Goal: Transaction & Acquisition: Purchase product/service

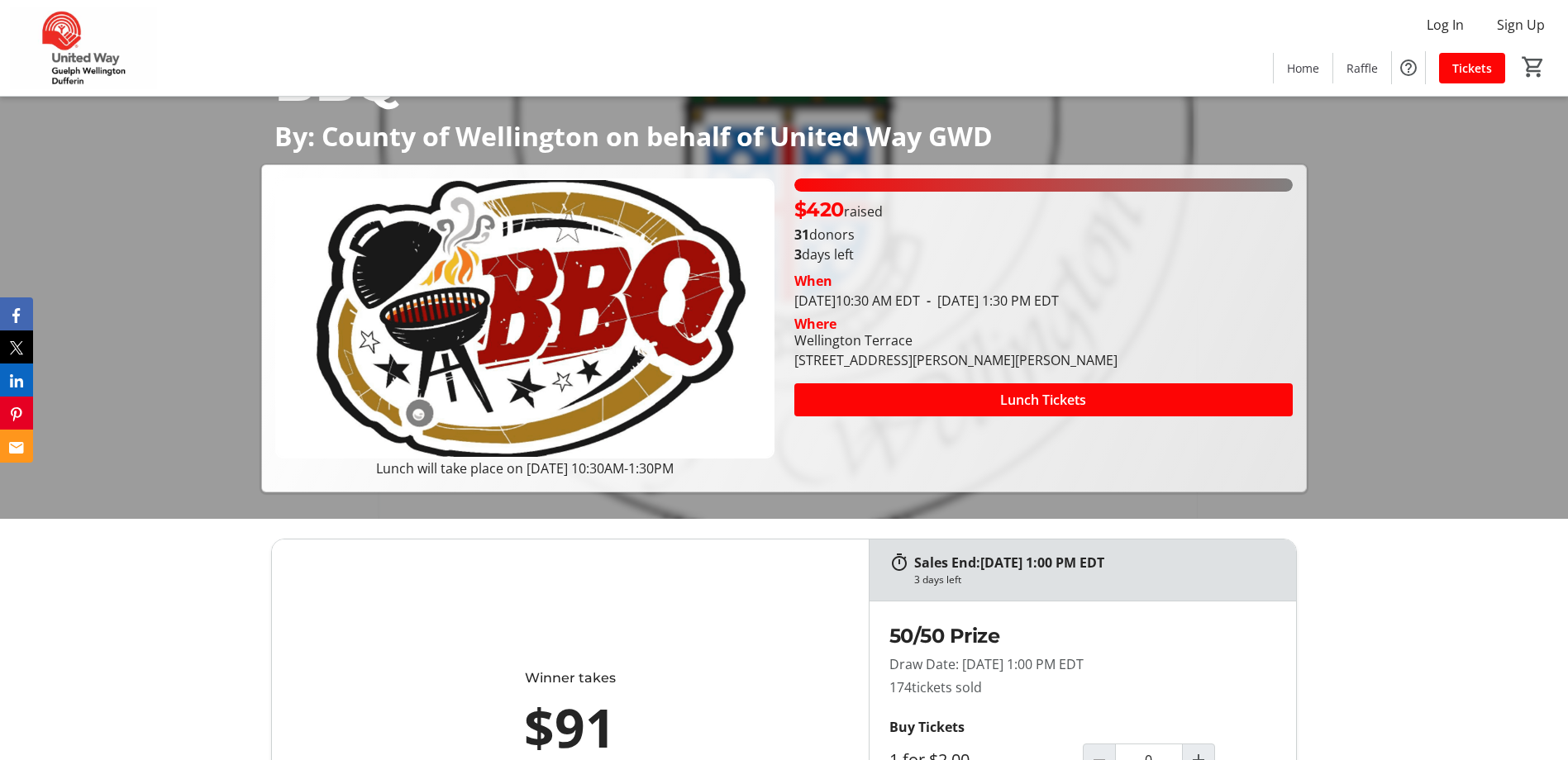
scroll to position [248, 0]
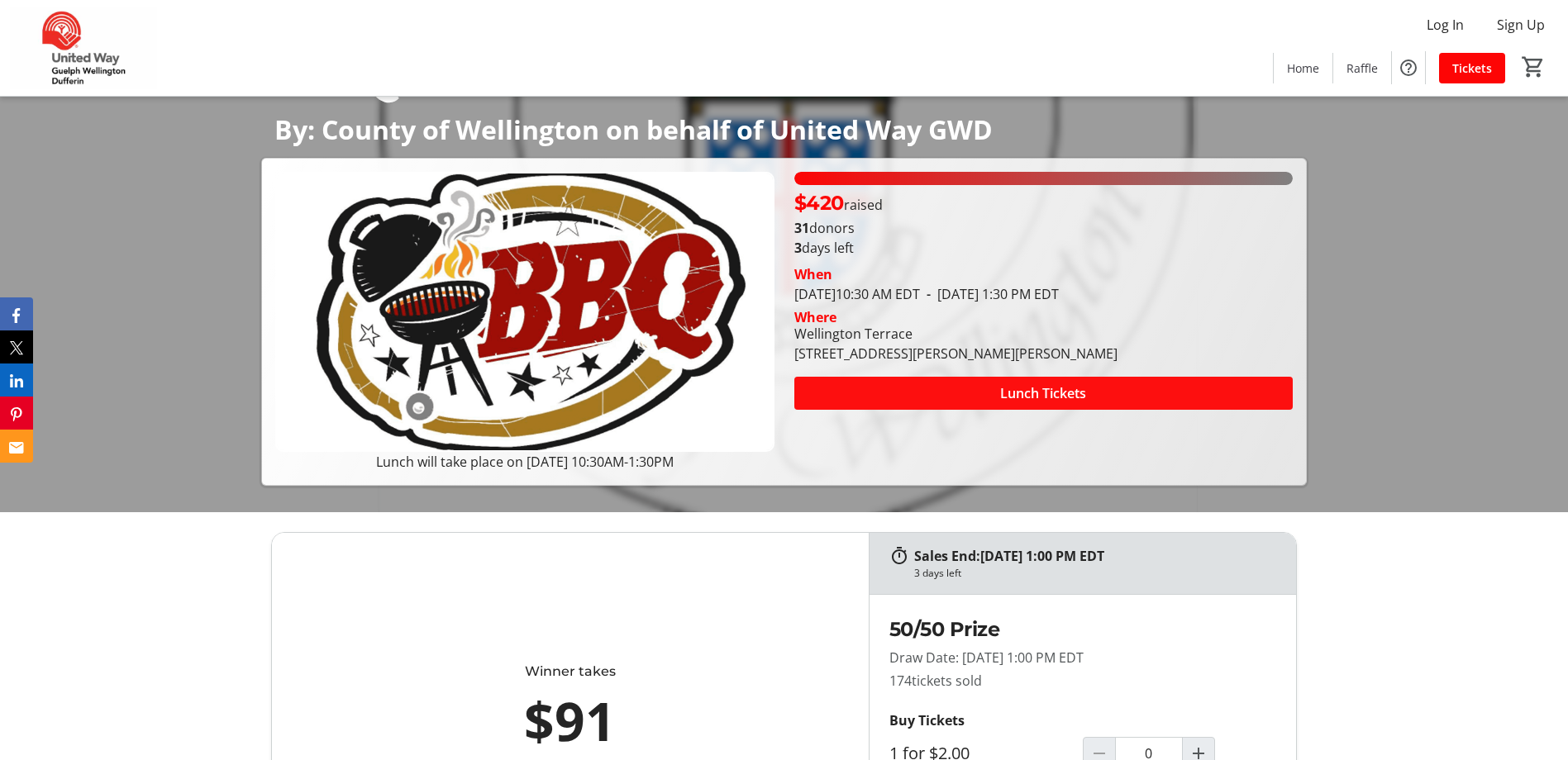
click at [963, 384] on span at bounding box center [1043, 393] width 499 height 40
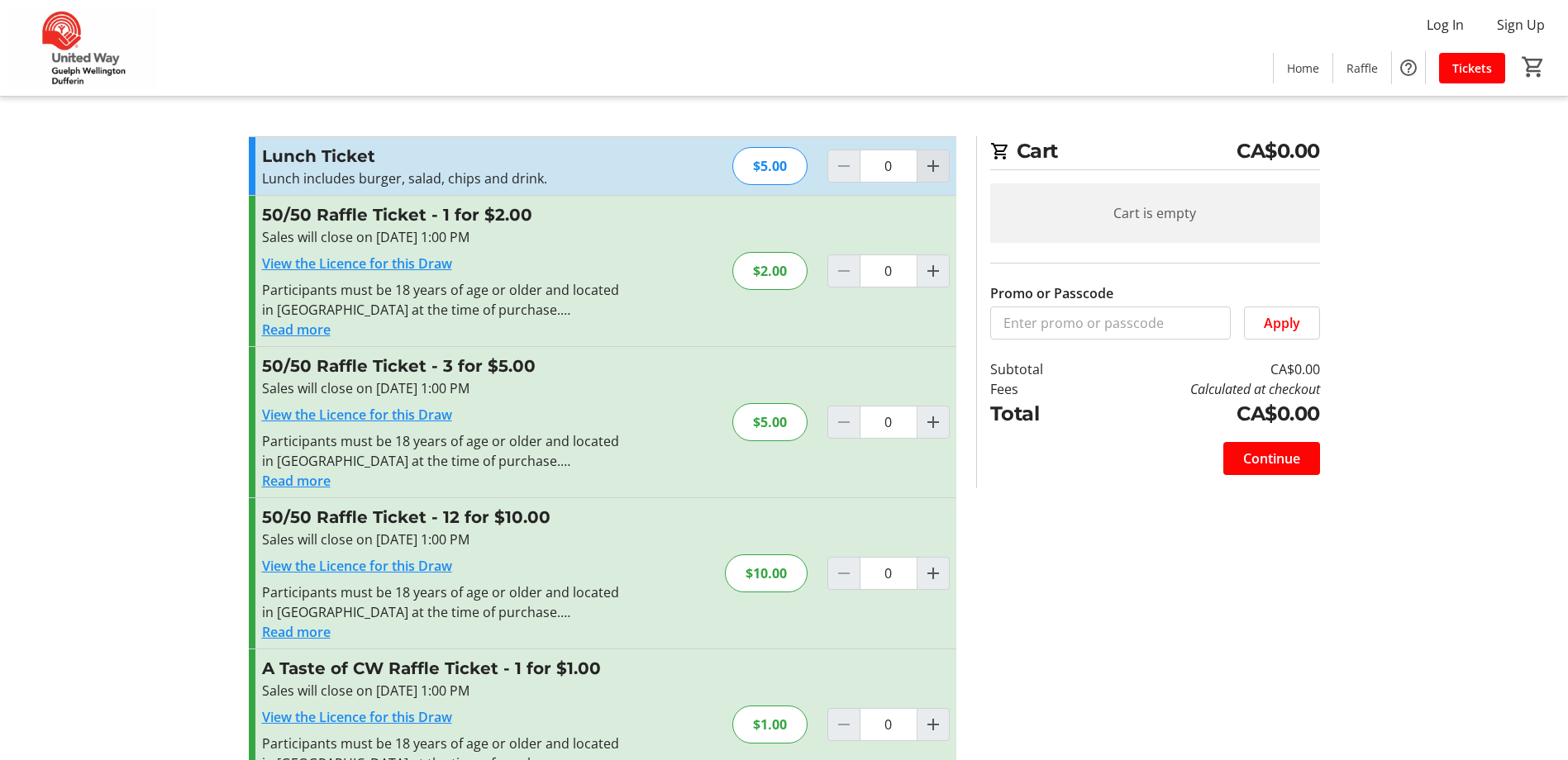
click at [924, 164] on mat-icon "Increment by one" at bounding box center [933, 165] width 19 height 19
type input "1"
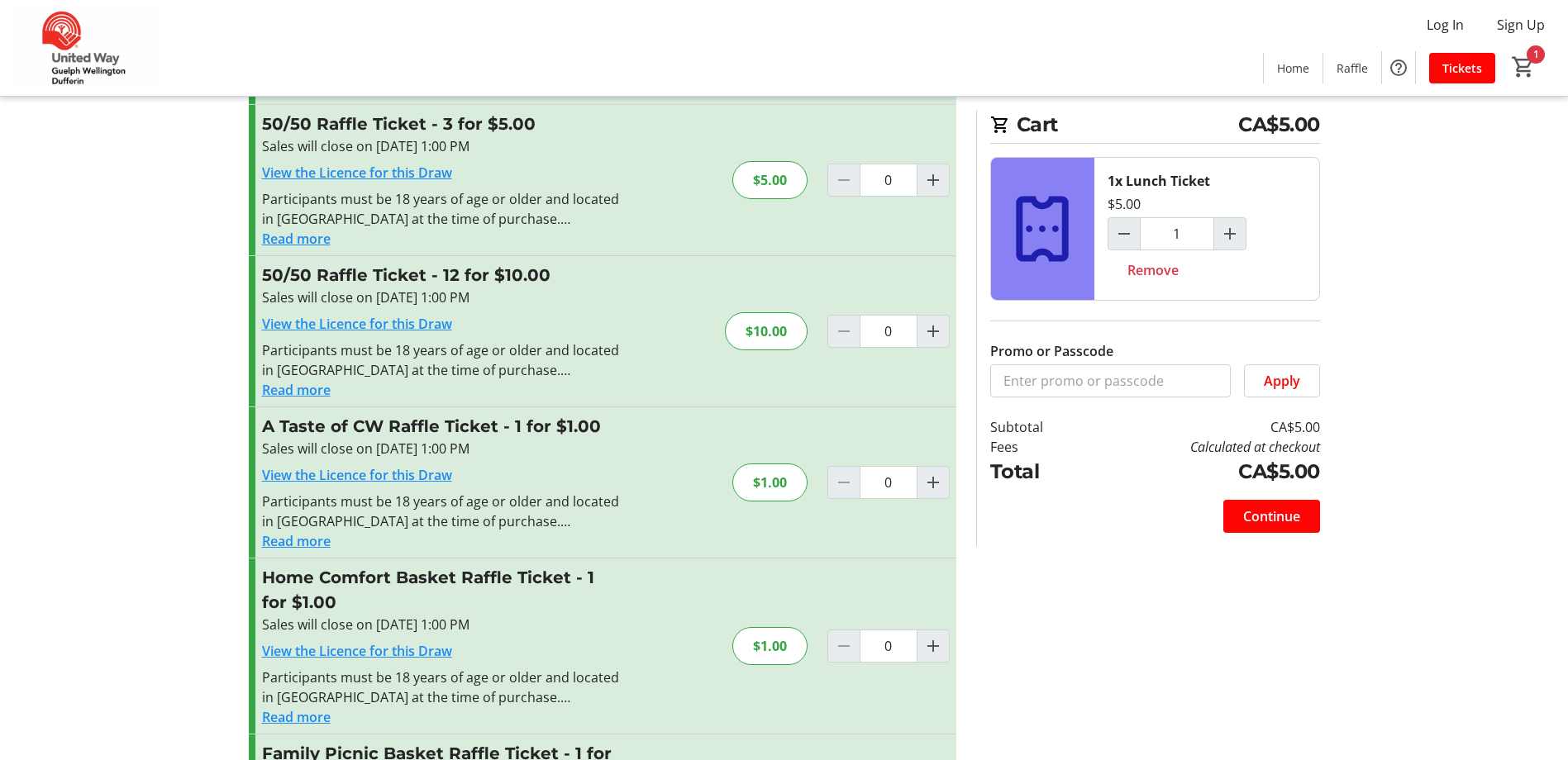
scroll to position [248, 0]
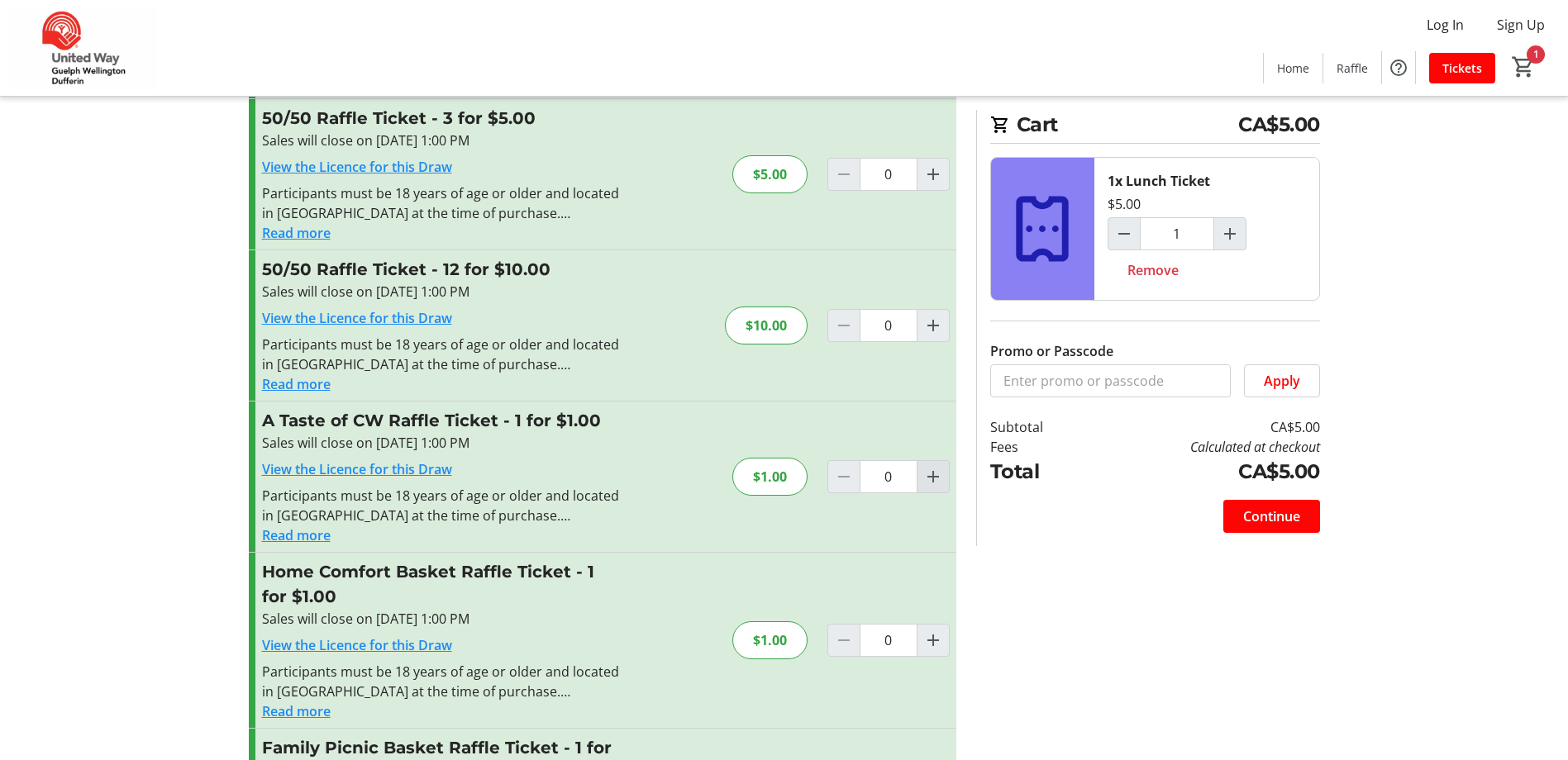
click at [937, 474] on mat-icon "Increment by one" at bounding box center [933, 476] width 19 height 19
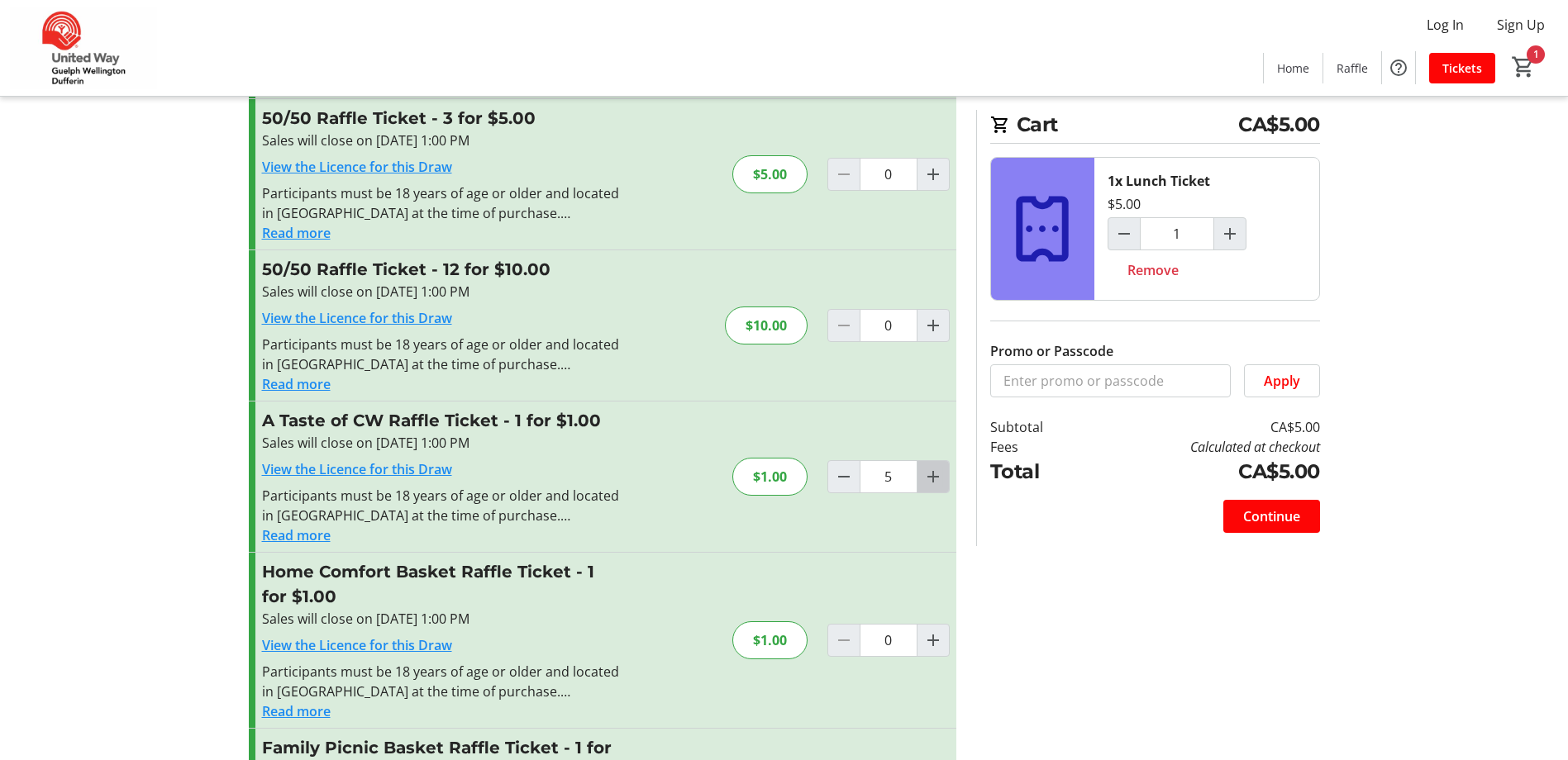
click at [937, 474] on mat-icon "Increment by one" at bounding box center [933, 476] width 19 height 19
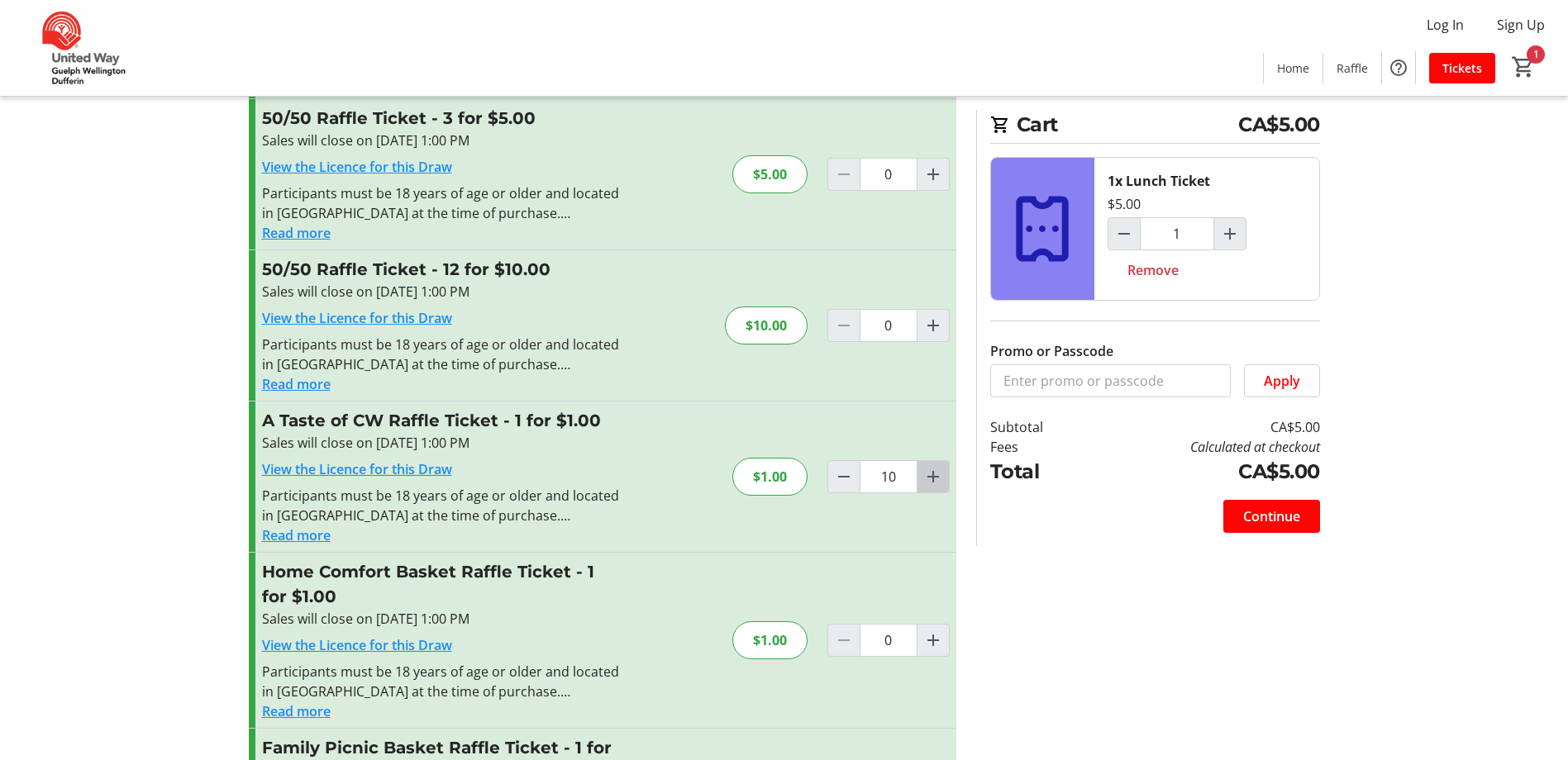
click at [937, 474] on mat-icon "Increment by one" at bounding box center [933, 476] width 19 height 19
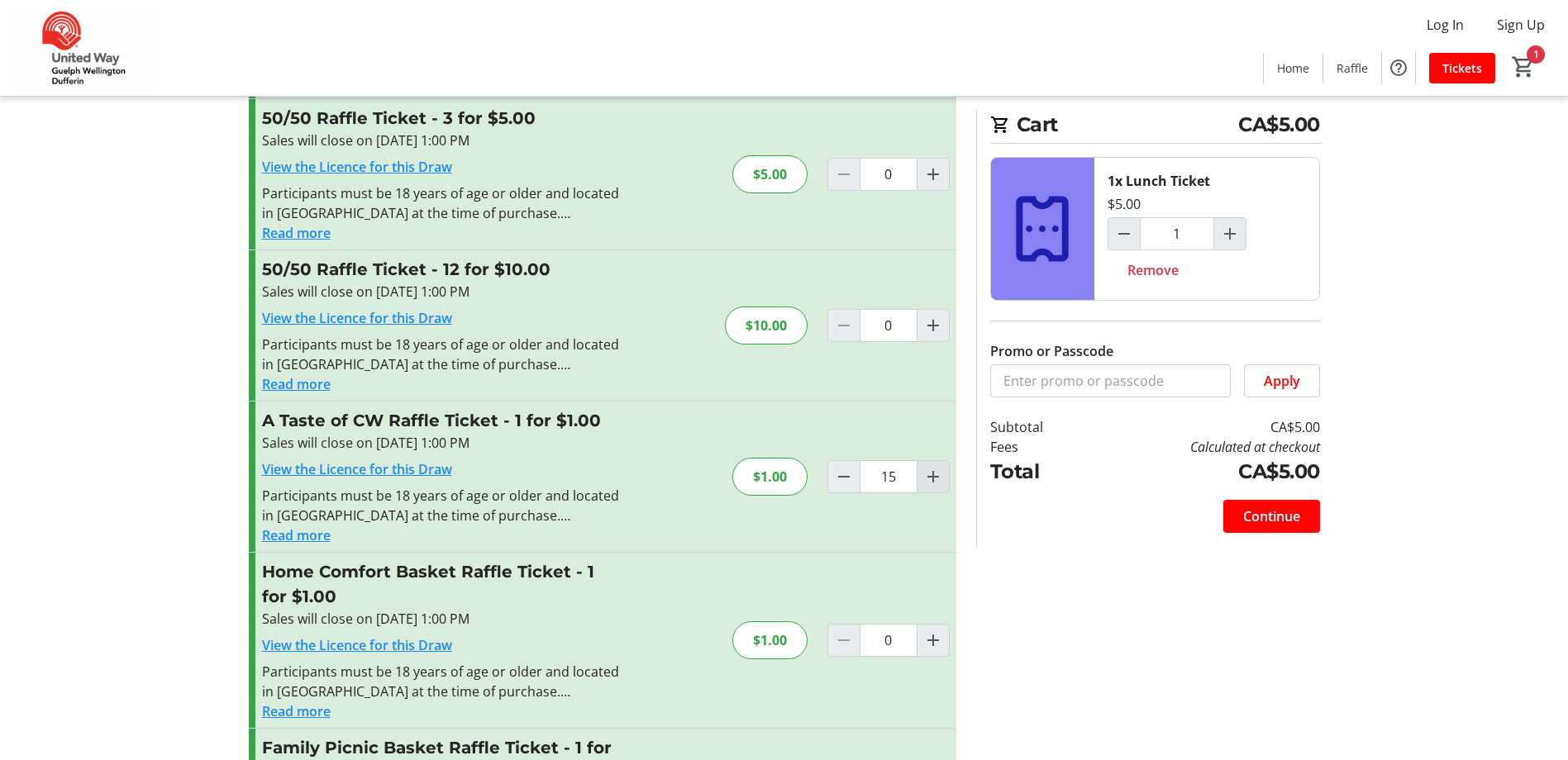
click at [937, 474] on mat-icon "Increment by one" at bounding box center [933, 476] width 19 height 19
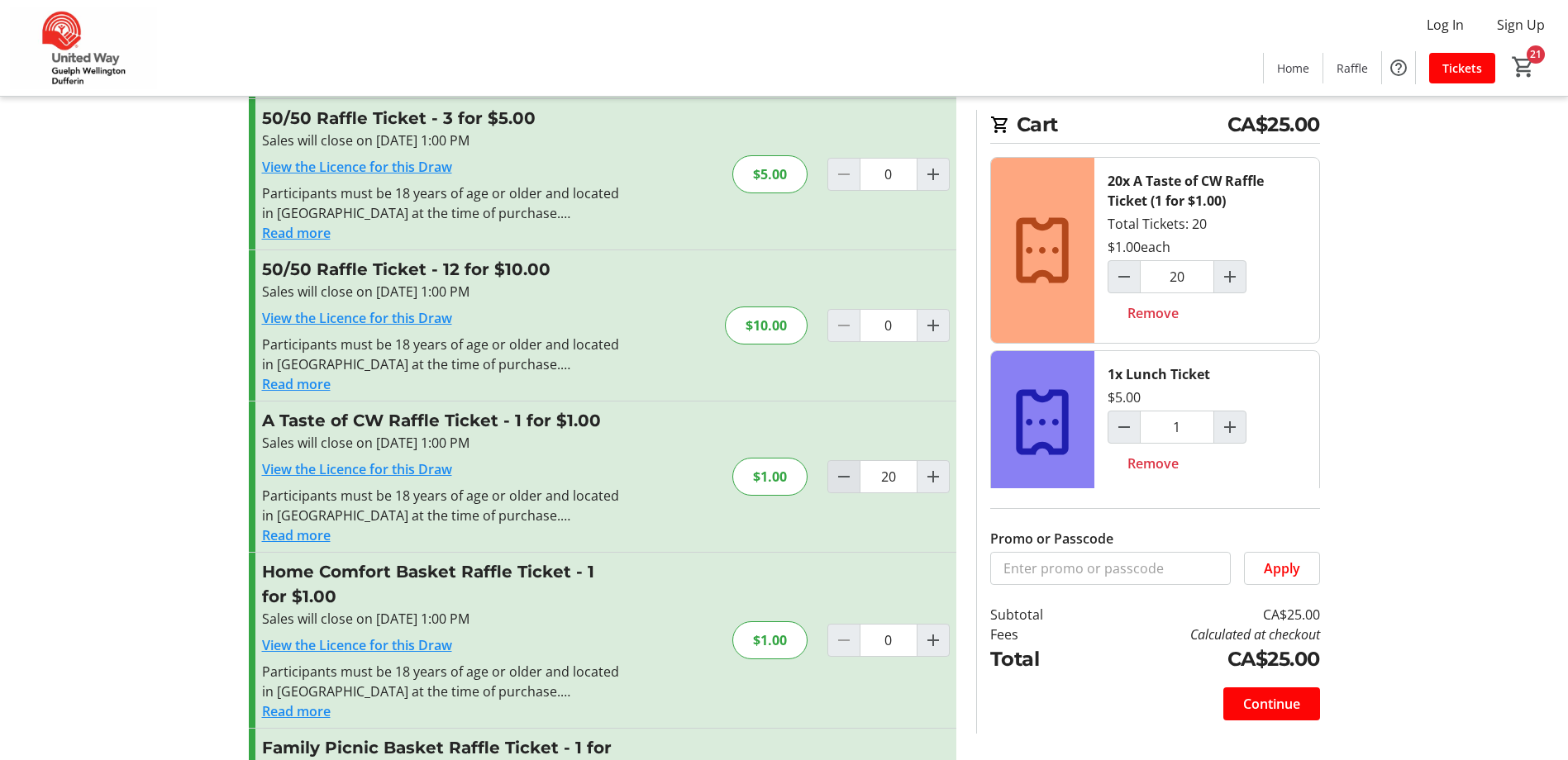
click at [837, 479] on mat-icon "Decrement by one" at bounding box center [844, 476] width 19 height 19
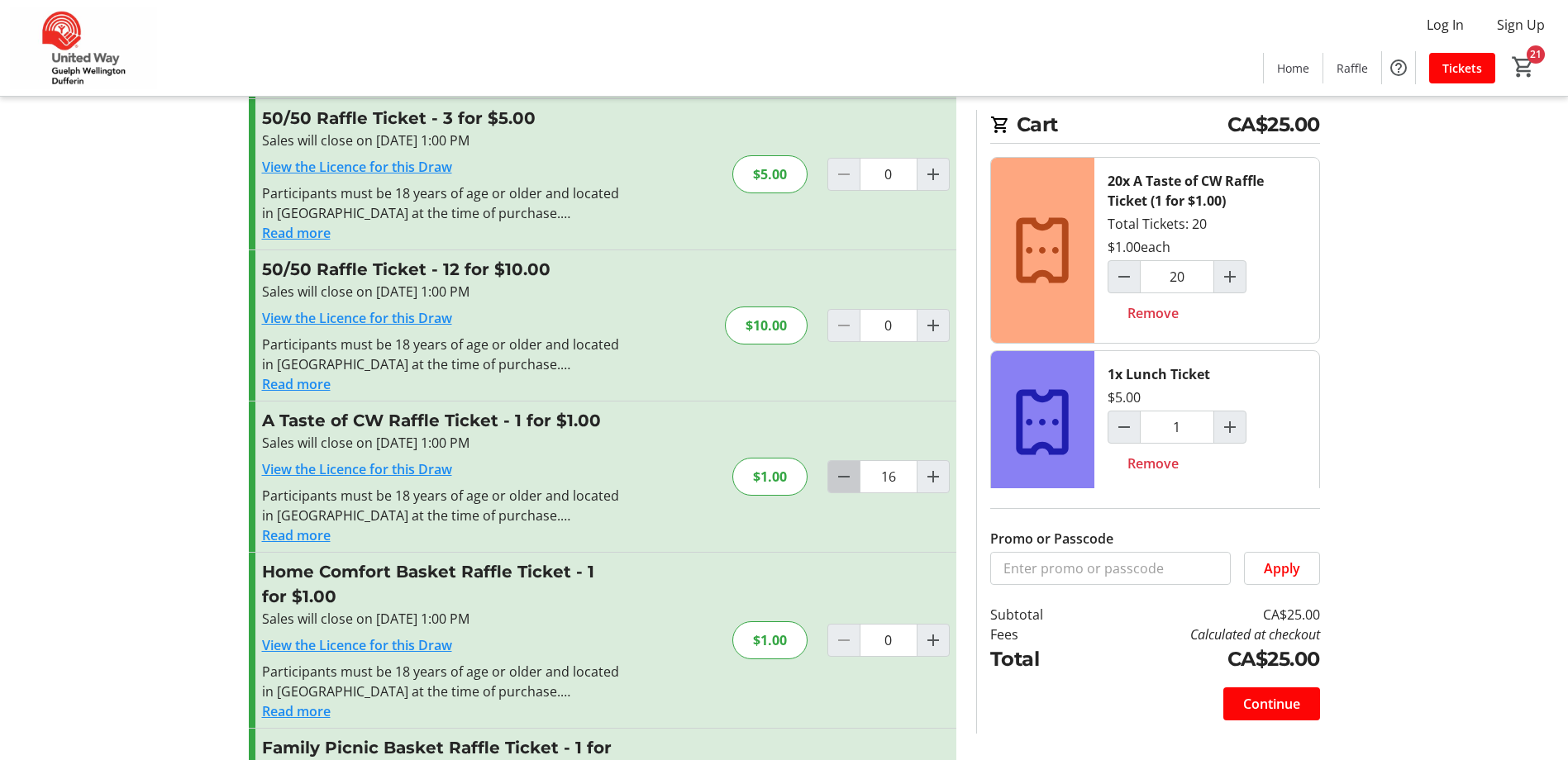
type input "15"
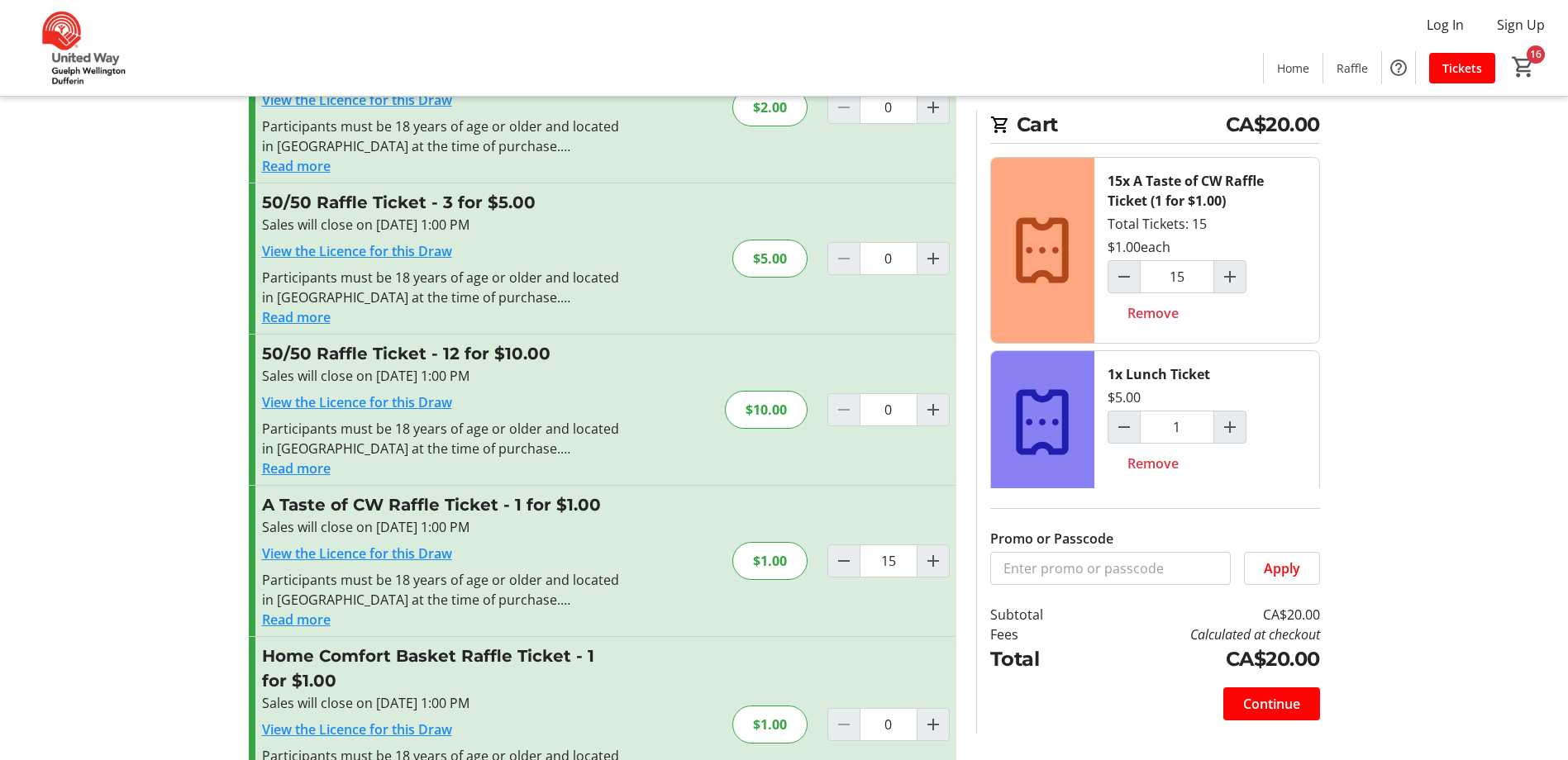
scroll to position [165, 0]
click at [1286, 706] on span "Continue" at bounding box center [1271, 703] width 57 height 19
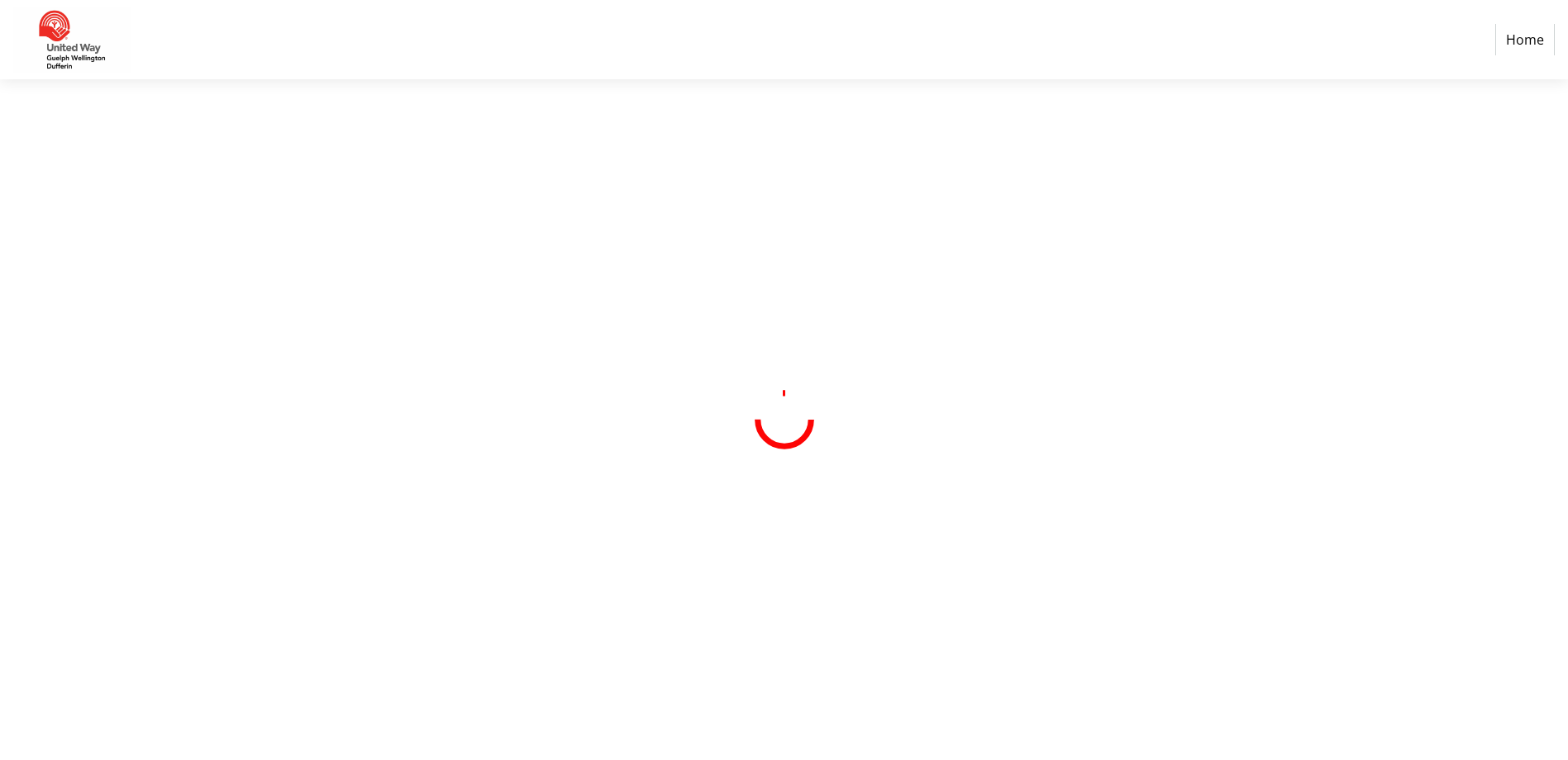
select select "CA"
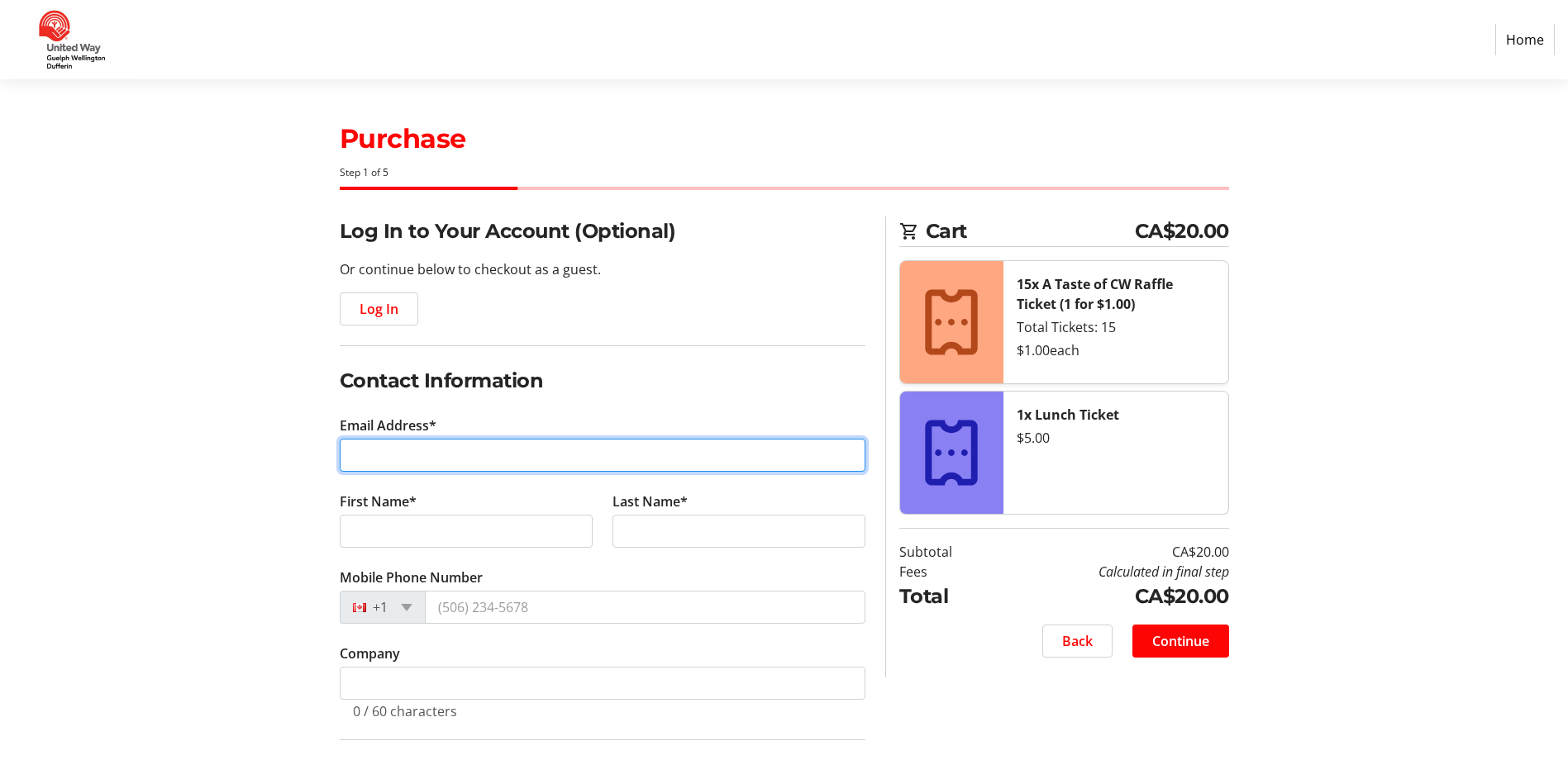
click at [784, 455] on input "Email Address*" at bounding box center [603, 456] width 525 height 33
type input "[EMAIL_ADDRESS][DOMAIN_NAME]"
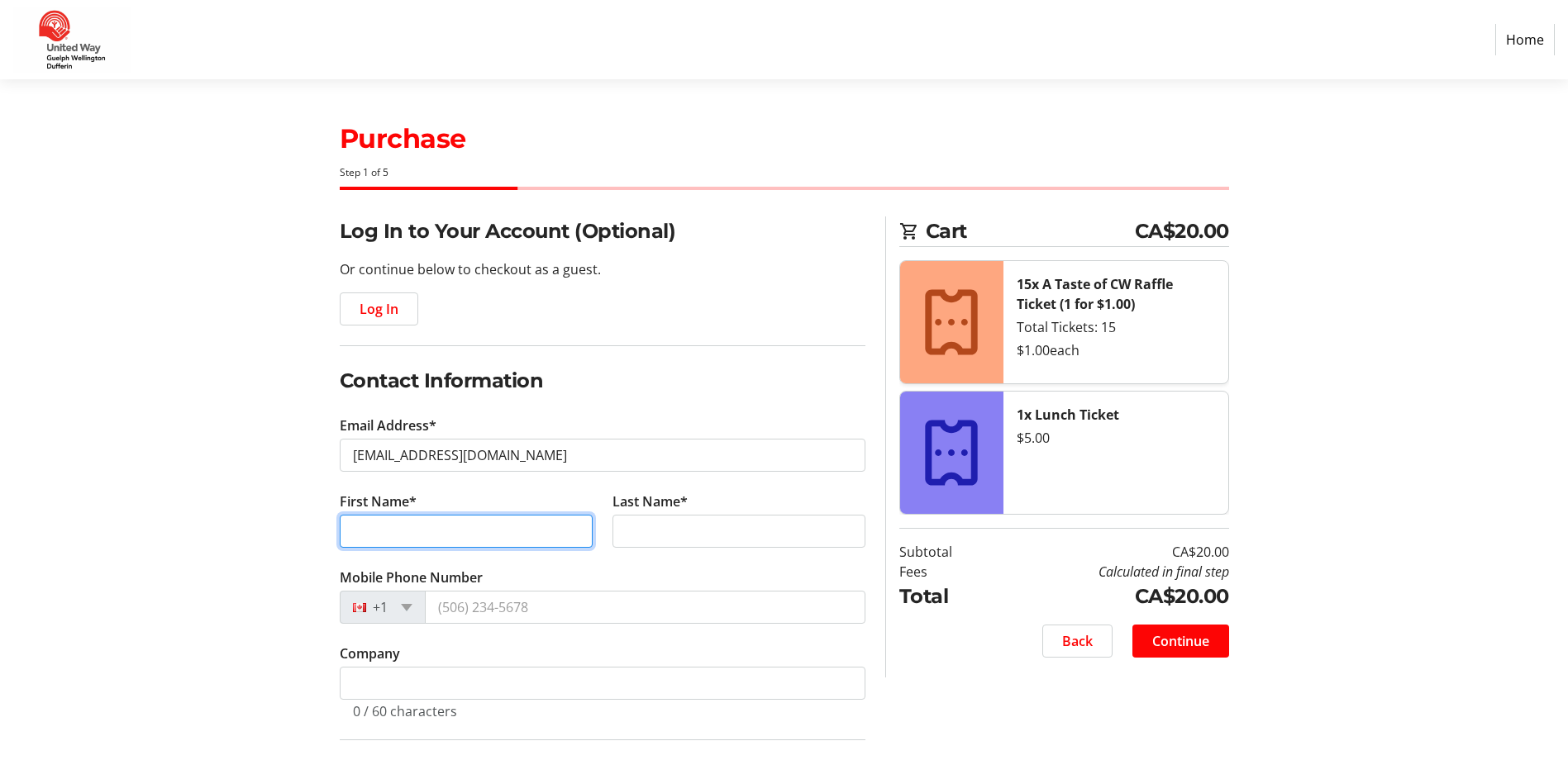
type input "[PERSON_NAME]"
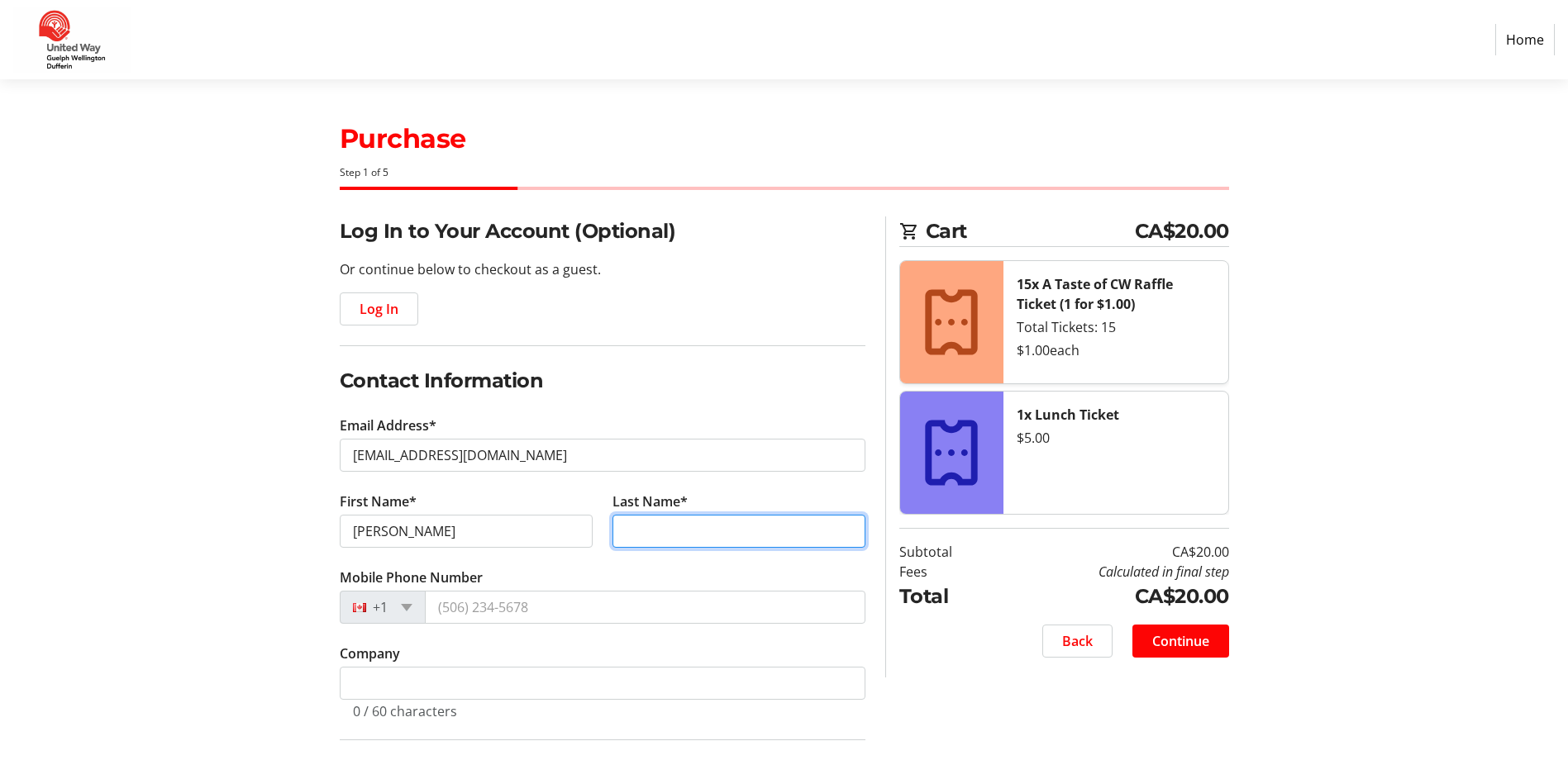
type input "Drimmie"
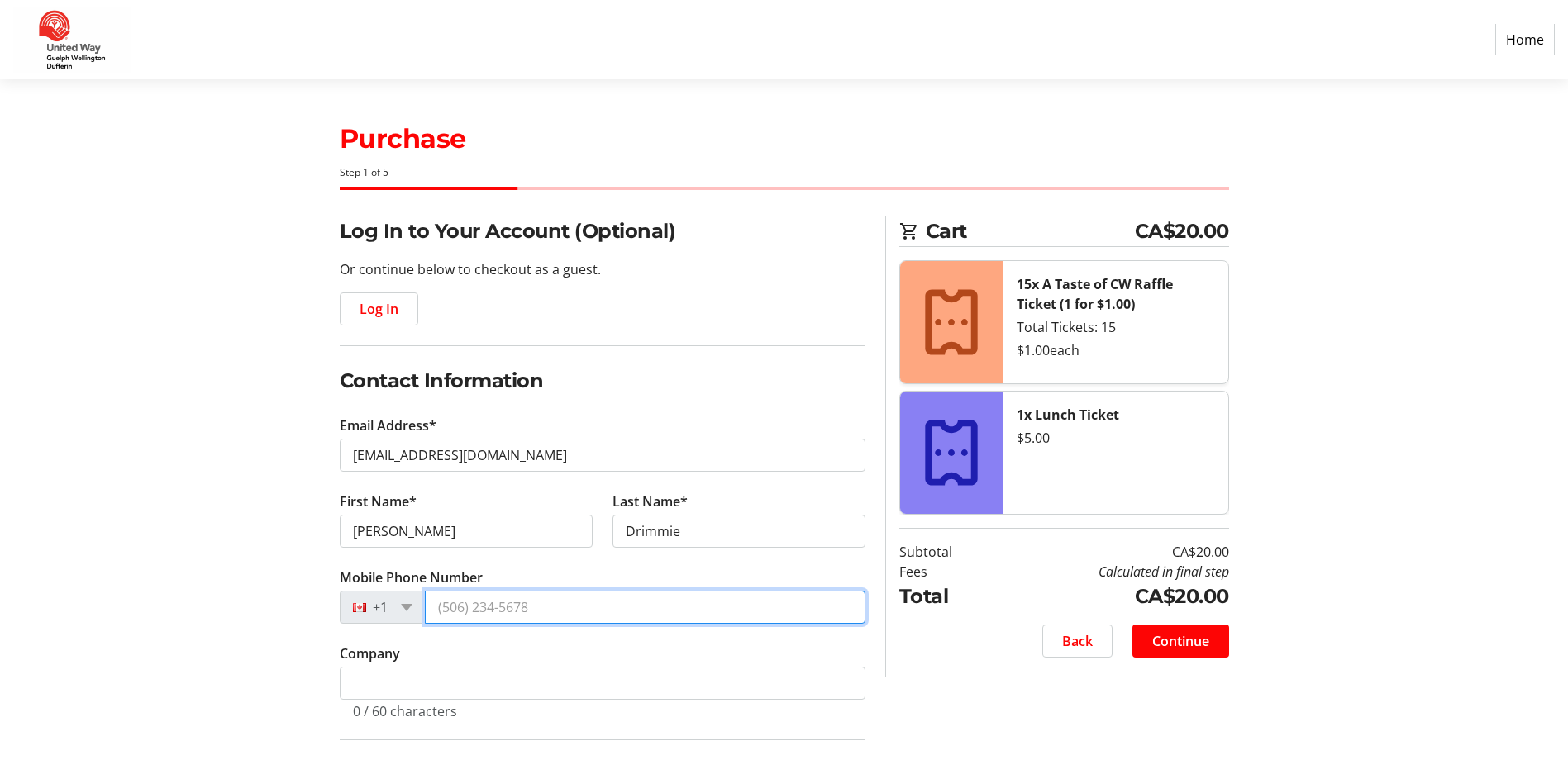
type input "[PHONE_NUMBER]"
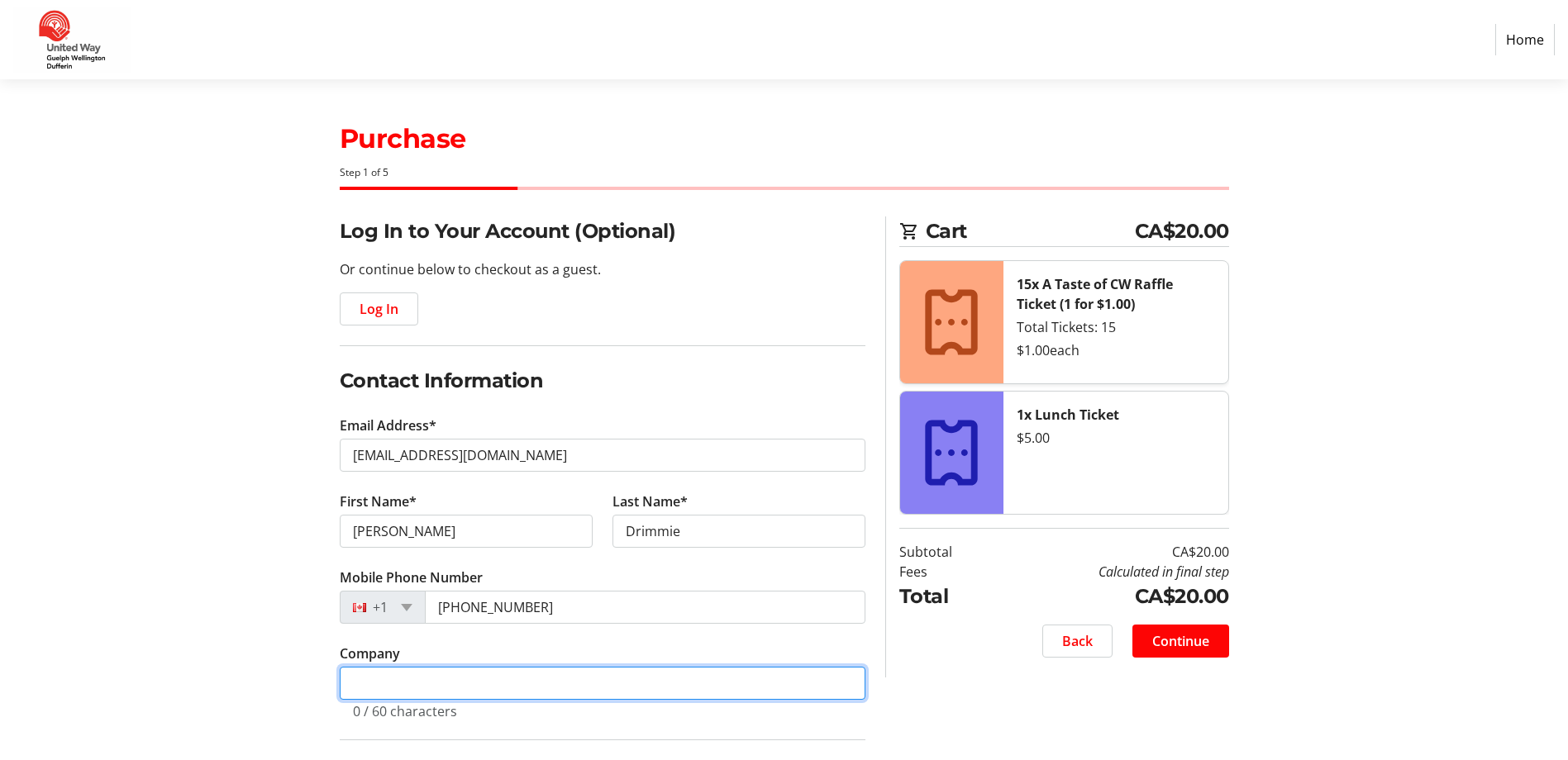
type input "County of [GEOGRAPHIC_DATA]"
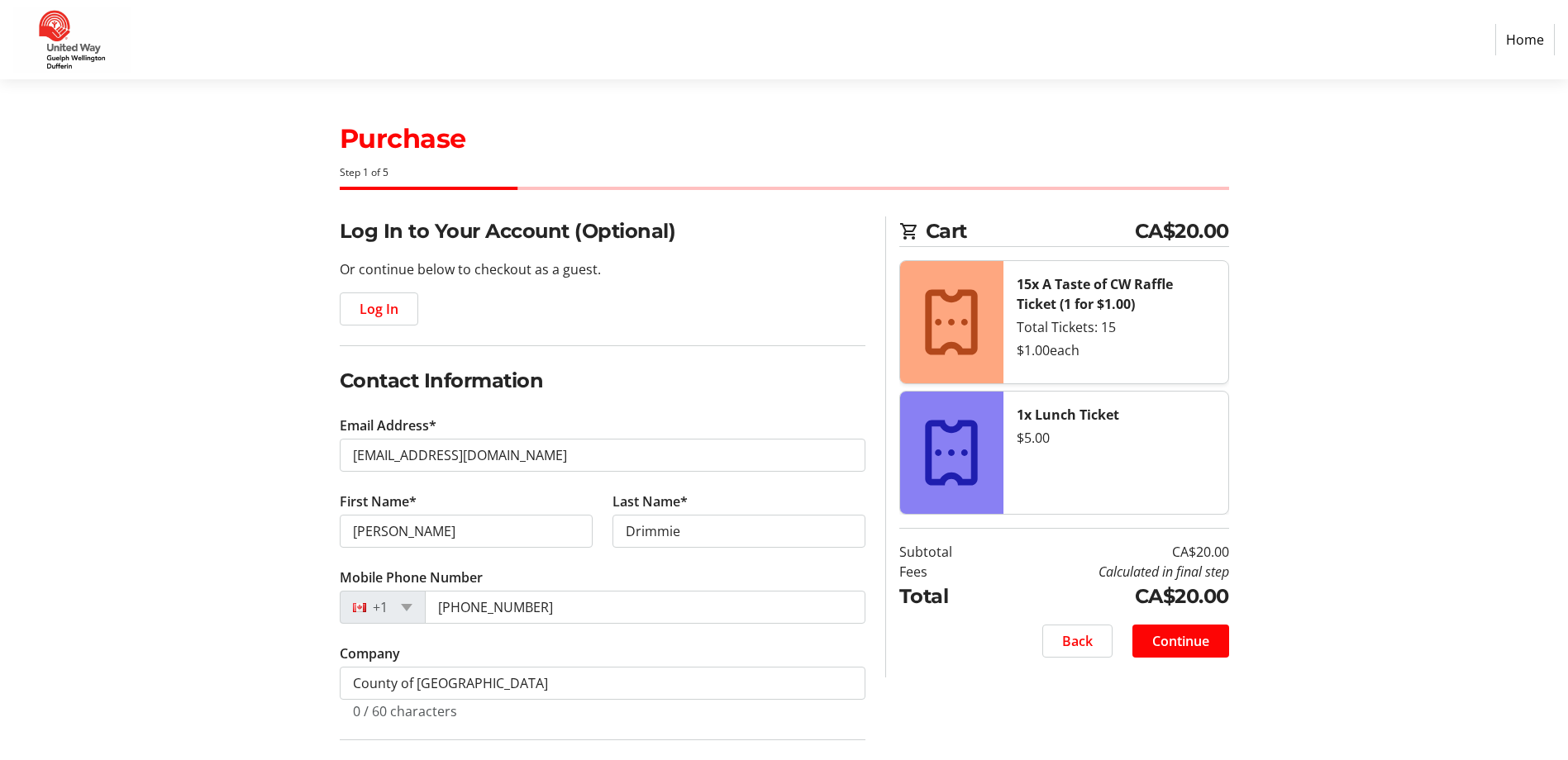
type input "[STREET_ADDRESS][PERSON_NAME]"
type input "Elora"
select select "ON"
type input "N0B1S0"
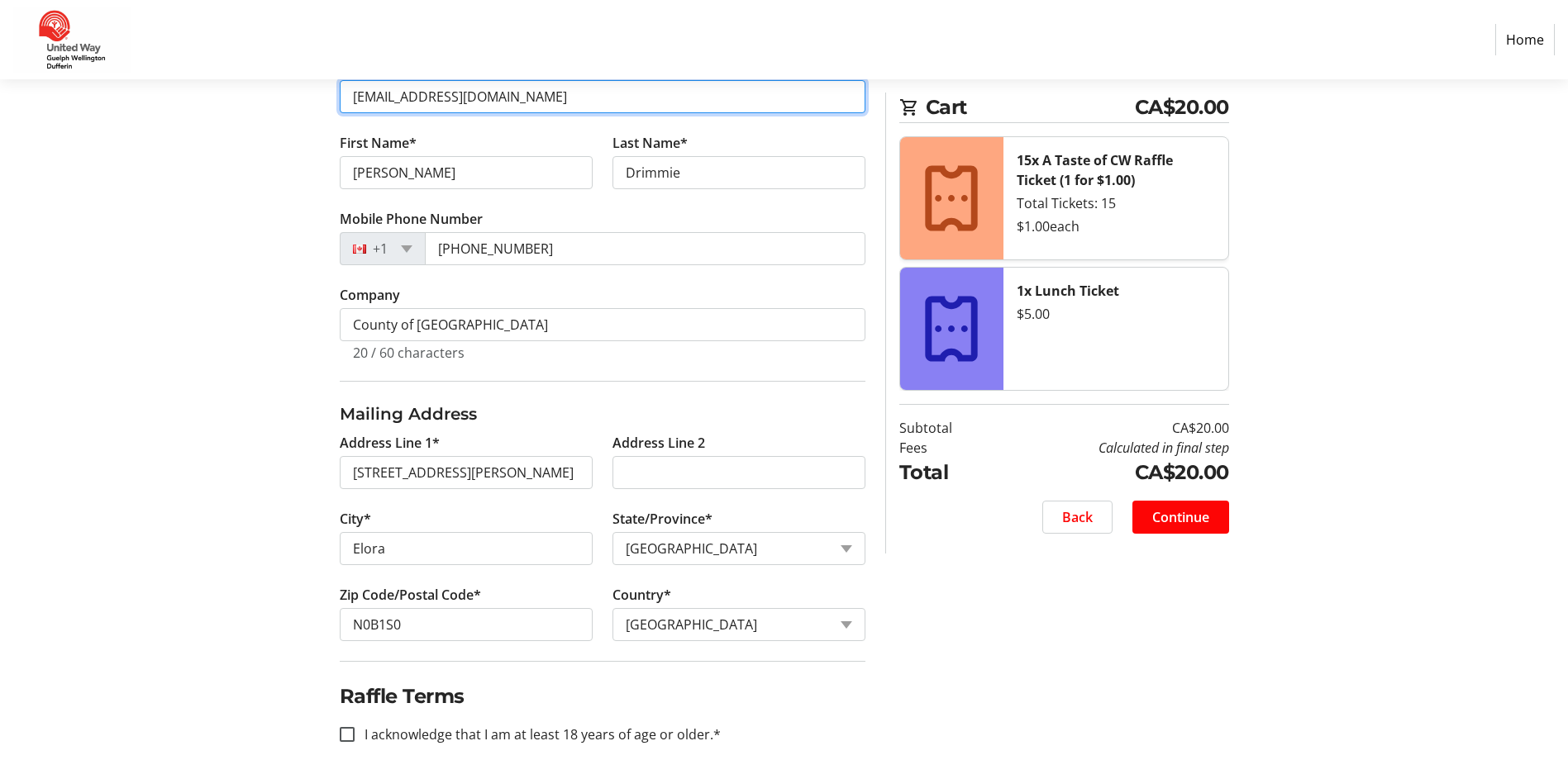
scroll to position [462, 0]
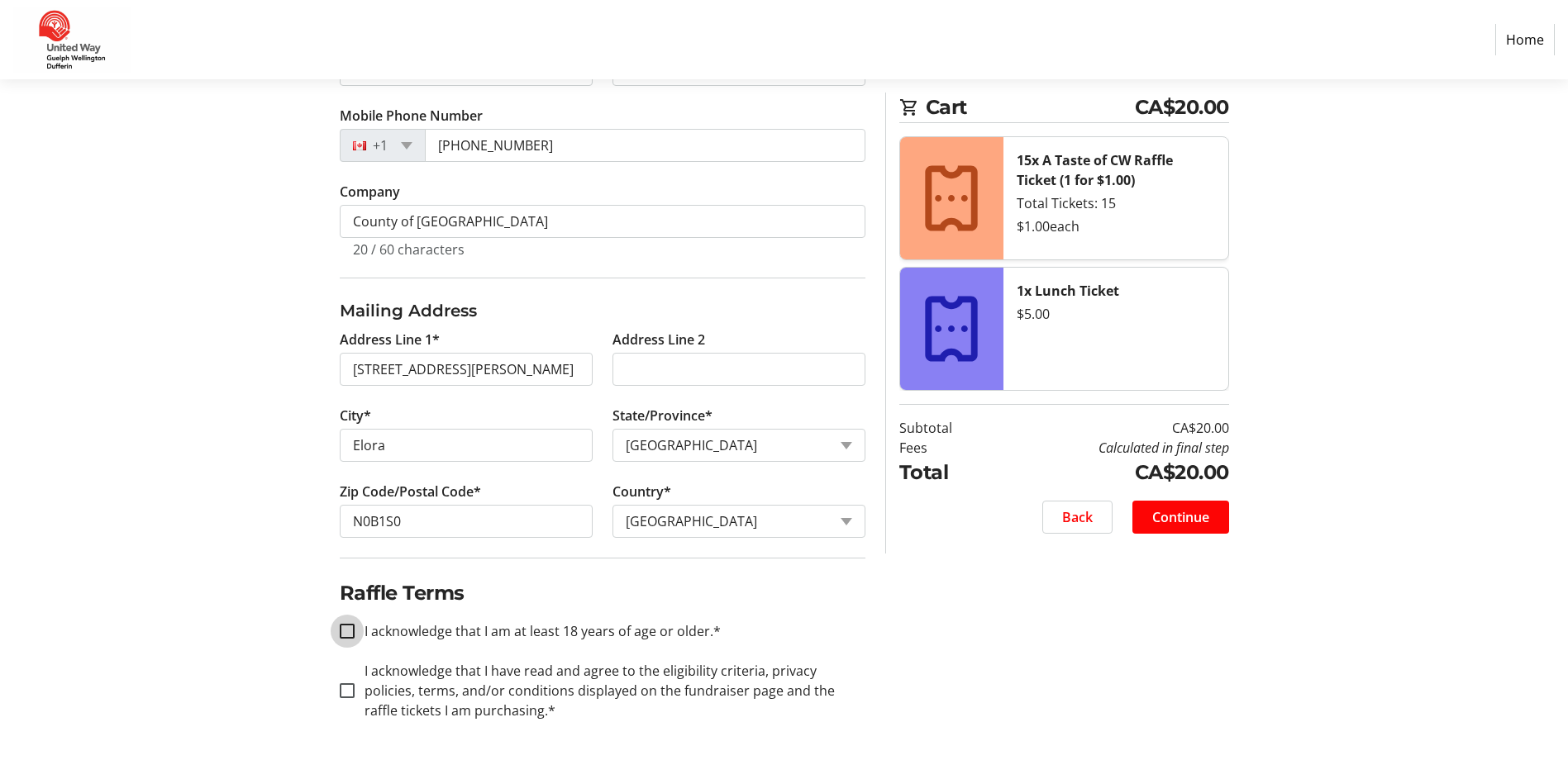
click at [340, 631] on input "I acknowledge that I am at least 18 years of age or older.*" at bounding box center [347, 631] width 15 height 15
checkbox input "true"
click at [353, 694] on input "I acknowledge that I have read and agree to the eligibility criteria, privacy p…" at bounding box center [347, 691] width 15 height 15
checkbox input "true"
click at [1176, 516] on span "Continue" at bounding box center [1180, 517] width 57 height 19
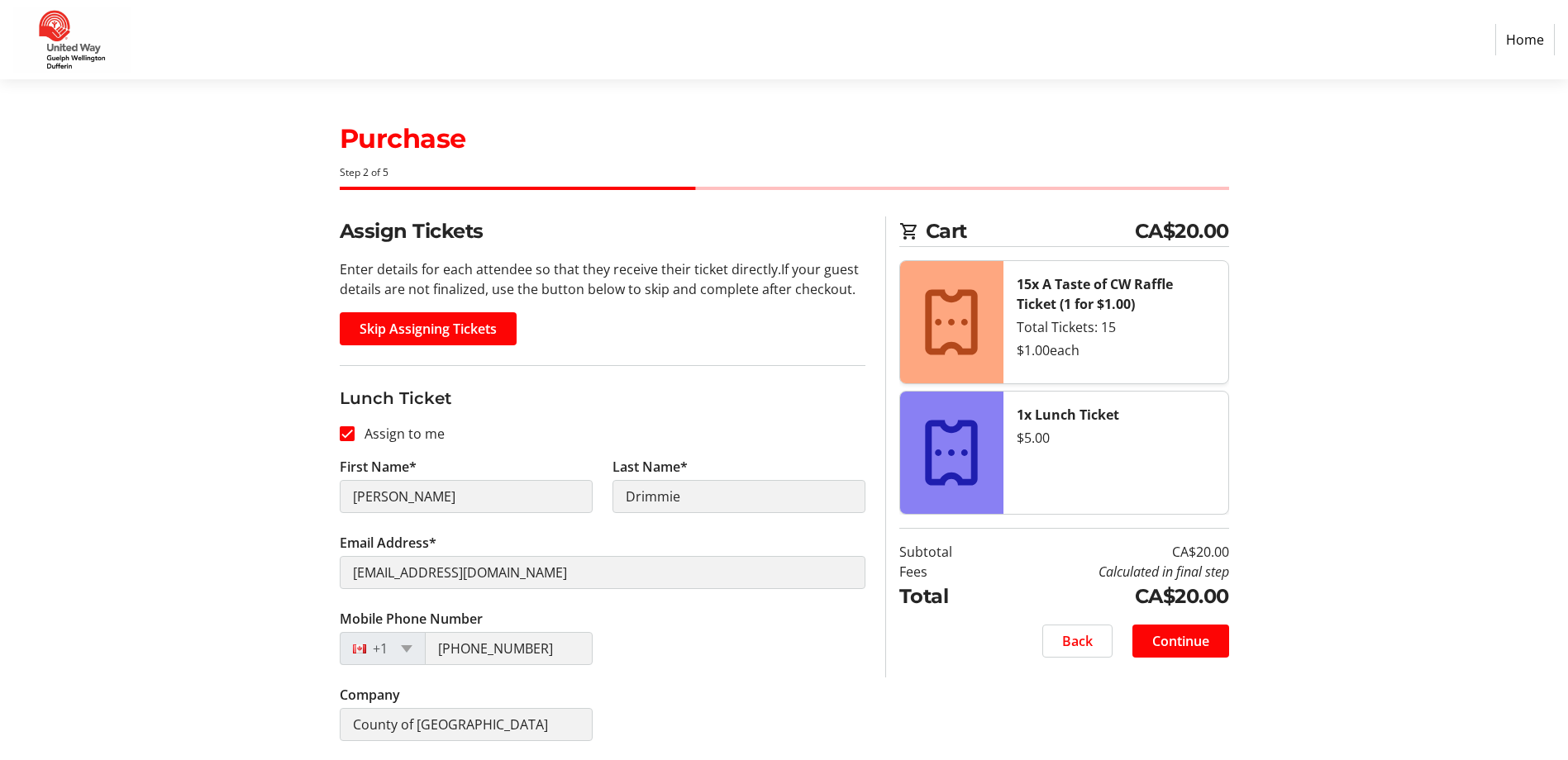
scroll to position [1, 0]
click at [1165, 638] on span "Continue" at bounding box center [1180, 640] width 57 height 19
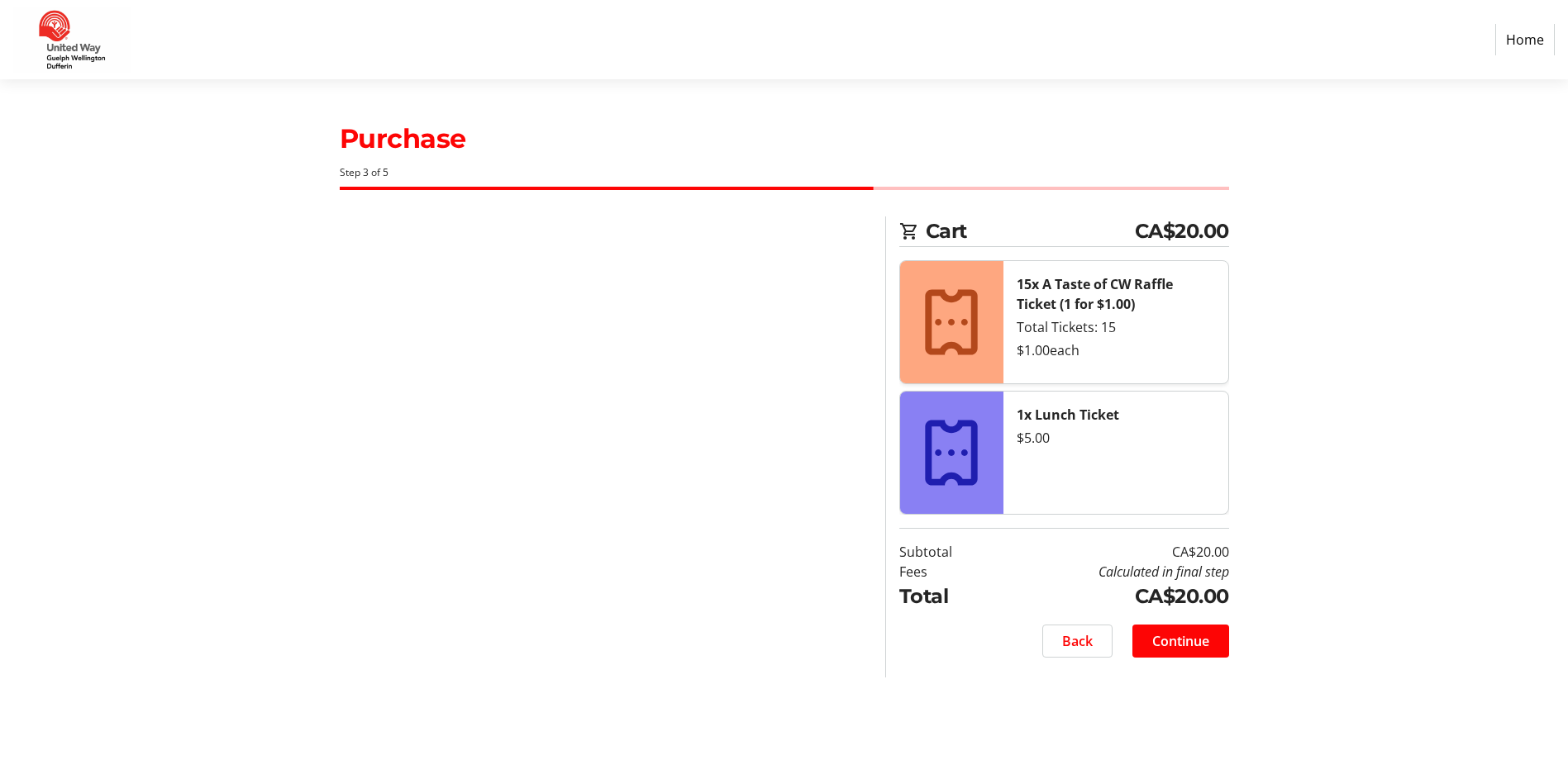
scroll to position [0, 0]
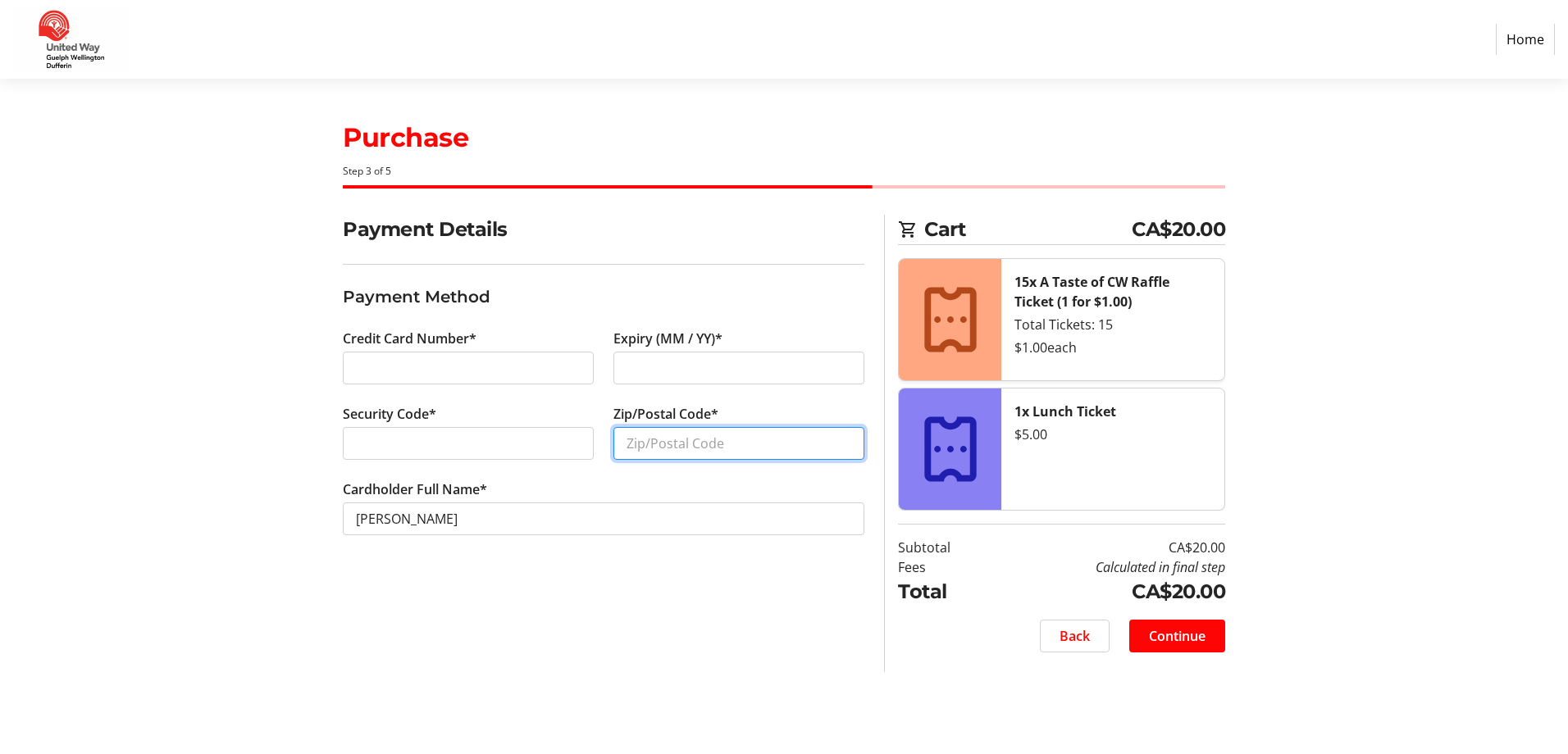
click at [677, 434] on input "Zip/Postal Code*" at bounding box center [738, 444] width 251 height 33
type input "N0B1S0"
click at [680, 612] on div "Payment Details Payment Method Credit Card Number* Expiry (MM / YY)* Security C…" at bounding box center [604, 443] width 541 height 458
click at [1187, 626] on span "Continue" at bounding box center [1177, 635] width 56 height 19
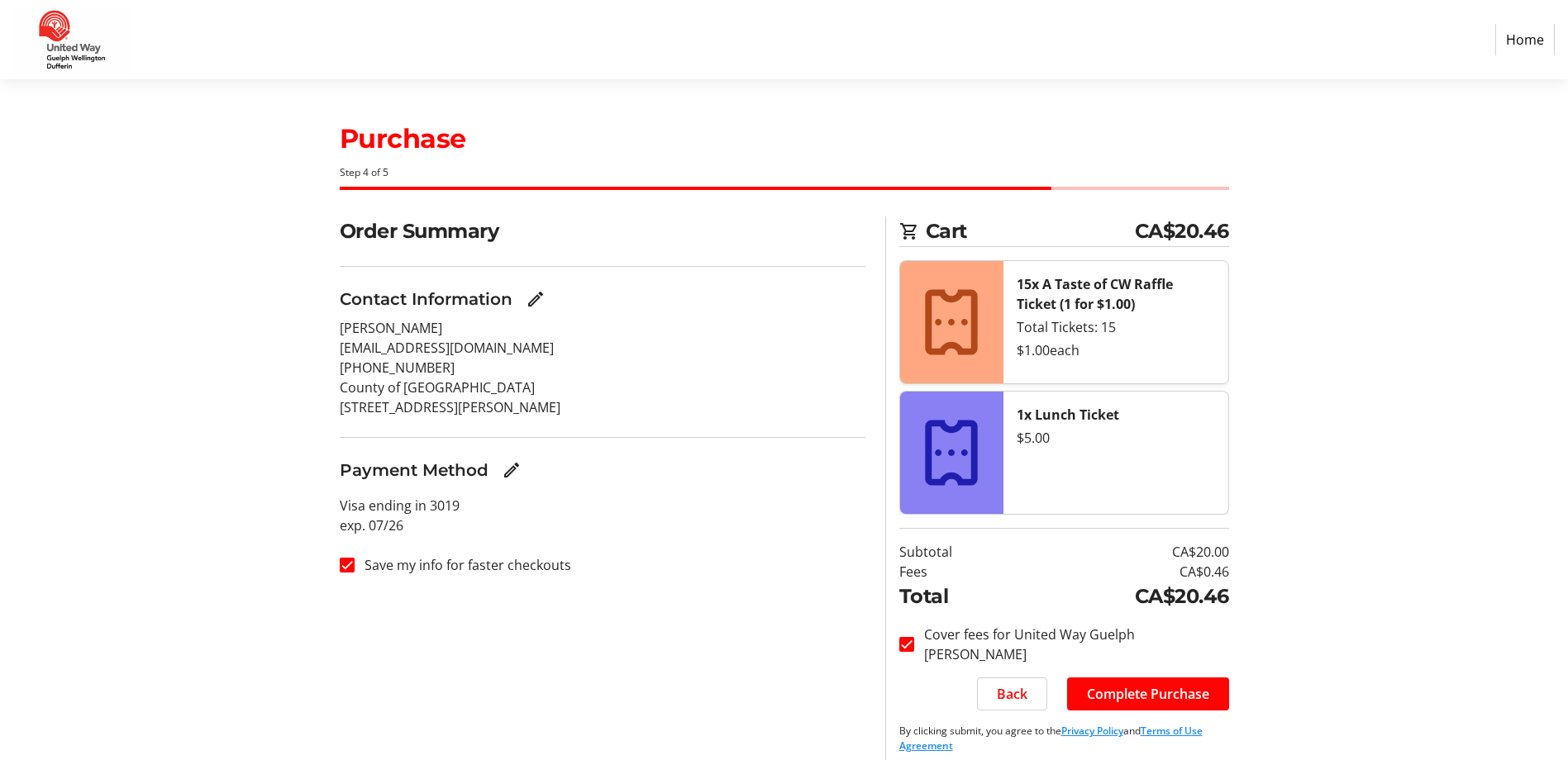
scroll to position [13, 0]
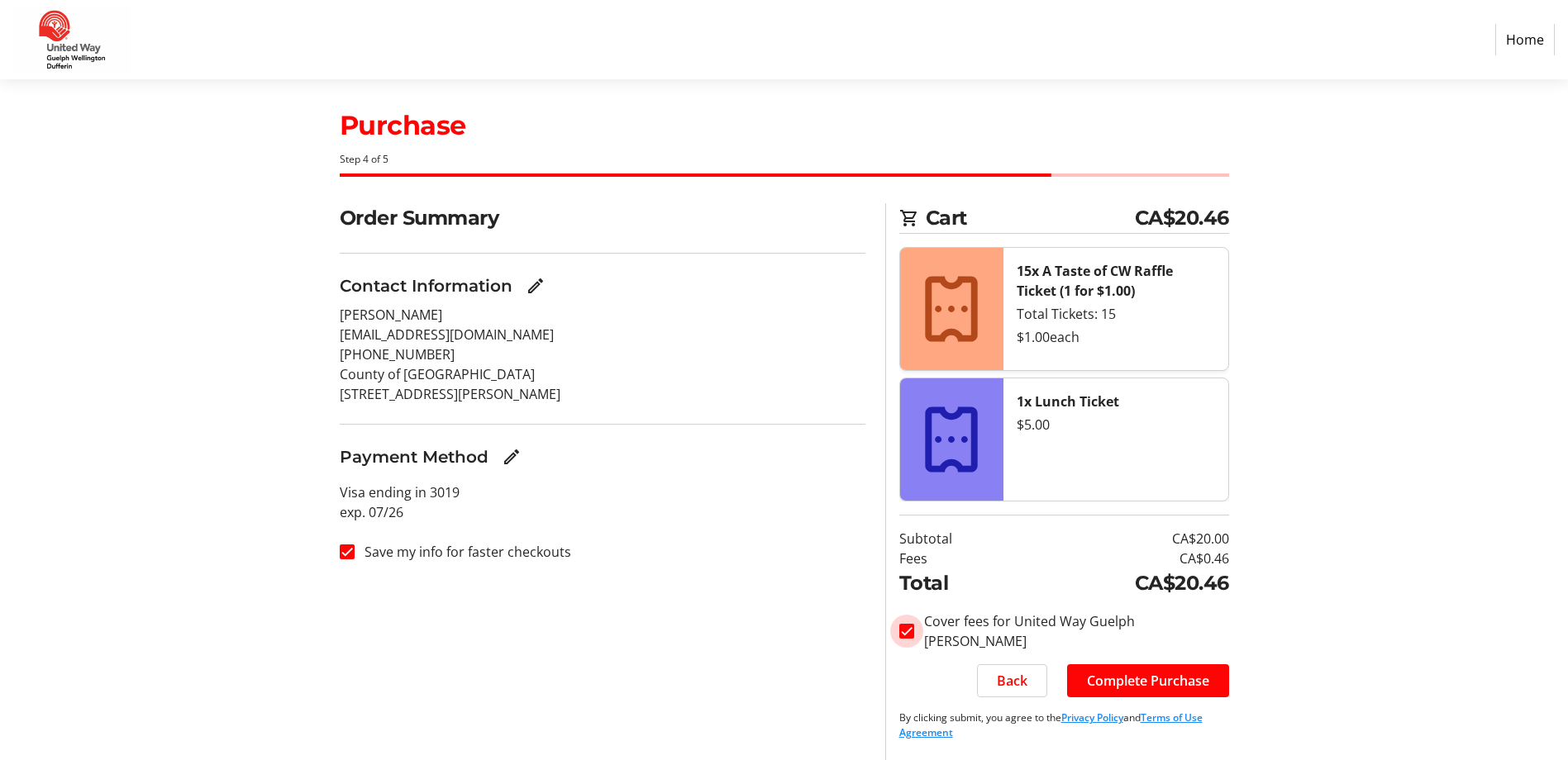
click at [900, 629] on div at bounding box center [907, 631] width 15 height 15
click at [912, 628] on input "Cover fees for United Way Guelph [PERSON_NAME]" at bounding box center [907, 631] width 15 height 15
checkbox input "false"
click at [1167, 683] on span "Complete Purchase" at bounding box center [1148, 680] width 123 height 19
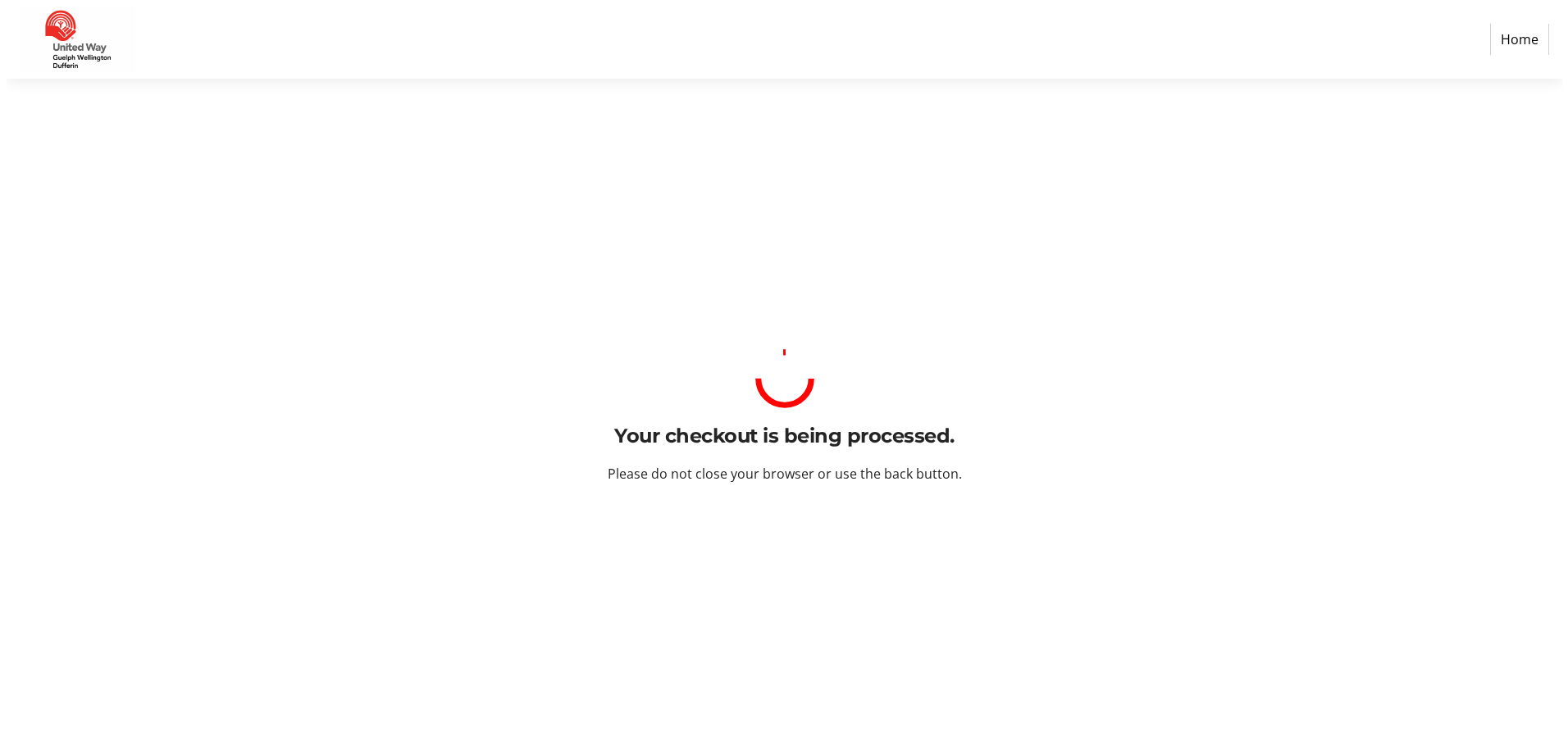
scroll to position [0, 0]
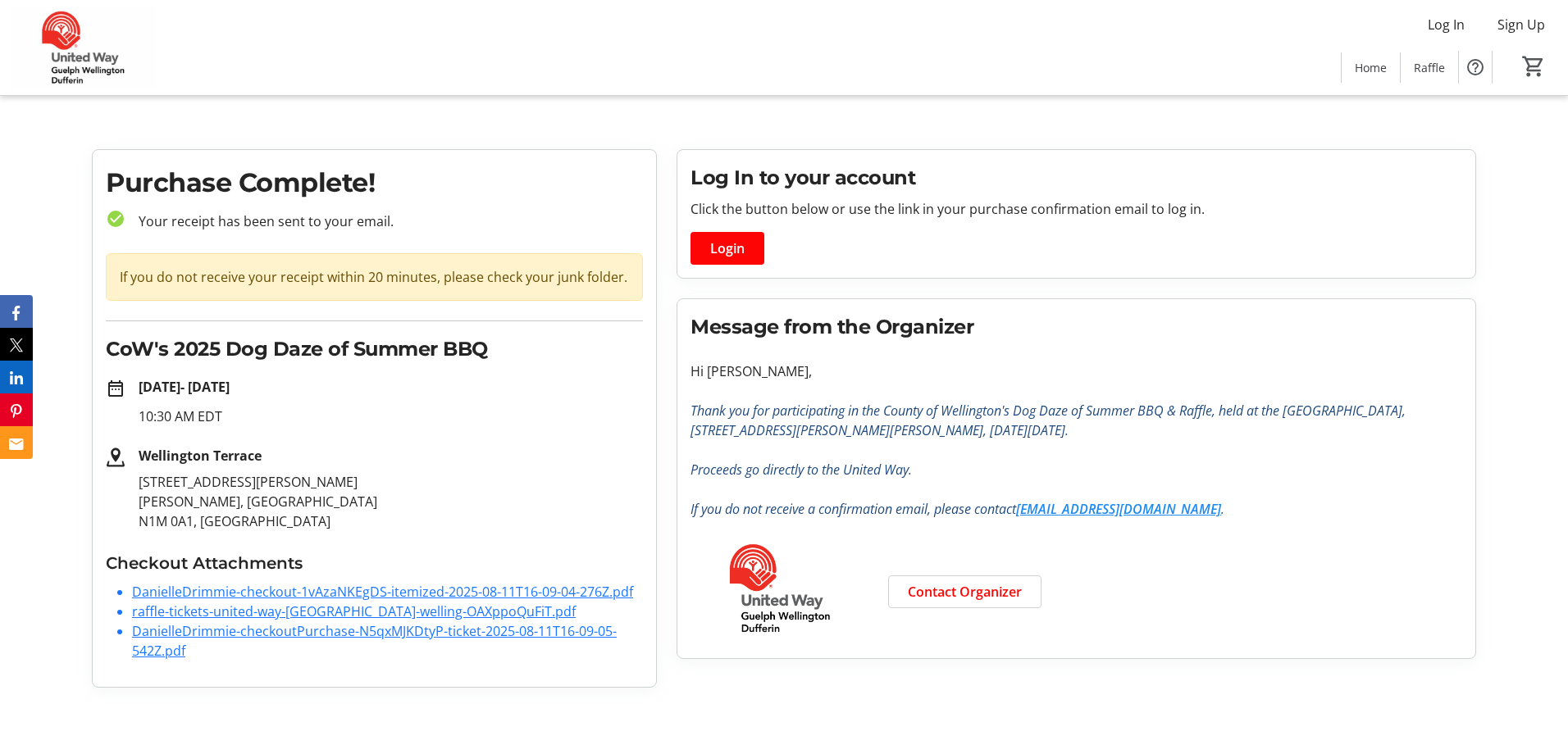
click at [271, 628] on link "DanielleDrimmie-checkoutPurchase-N5qxMJKDtyP-ticket-2025-08-11T16-09-05-542Z.pdf" at bounding box center [374, 641] width 484 height 38
